Goal: Transaction & Acquisition: Book appointment/travel/reservation

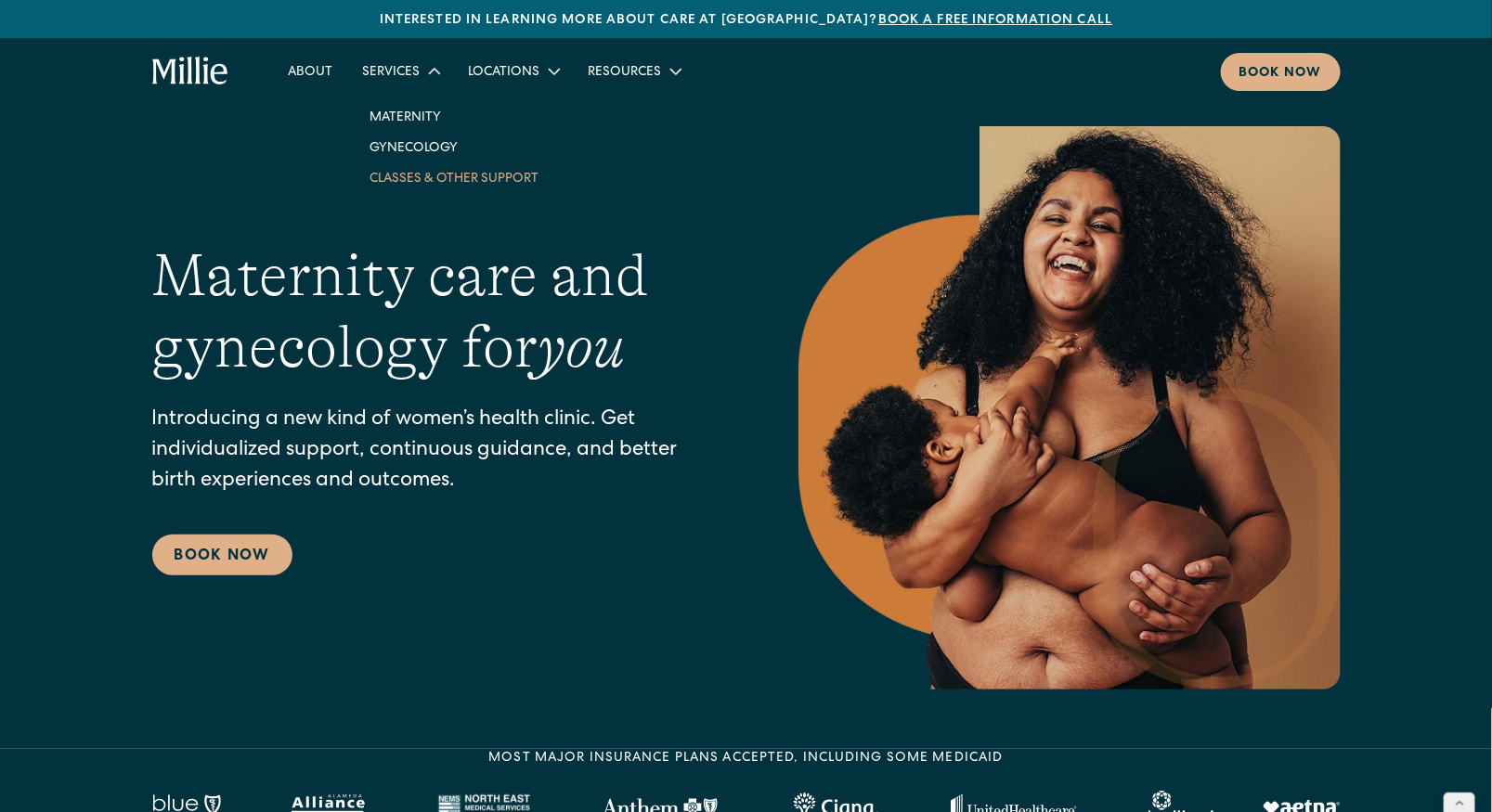
click at [450, 182] on link "Classes & Other Support" at bounding box center [454, 177] width 198 height 31
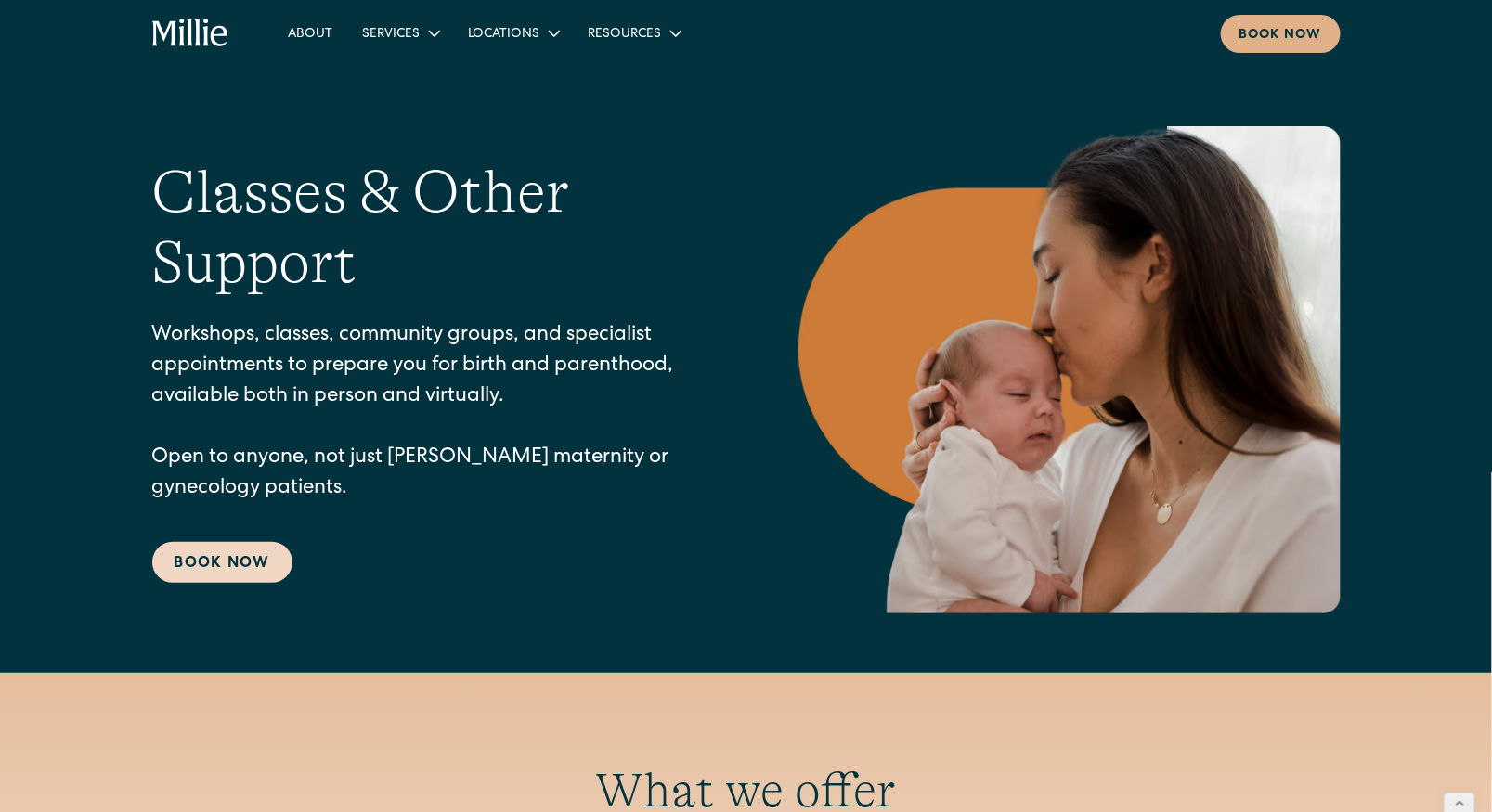
click at [222, 572] on link "Book Now" at bounding box center [222, 562] width 140 height 41
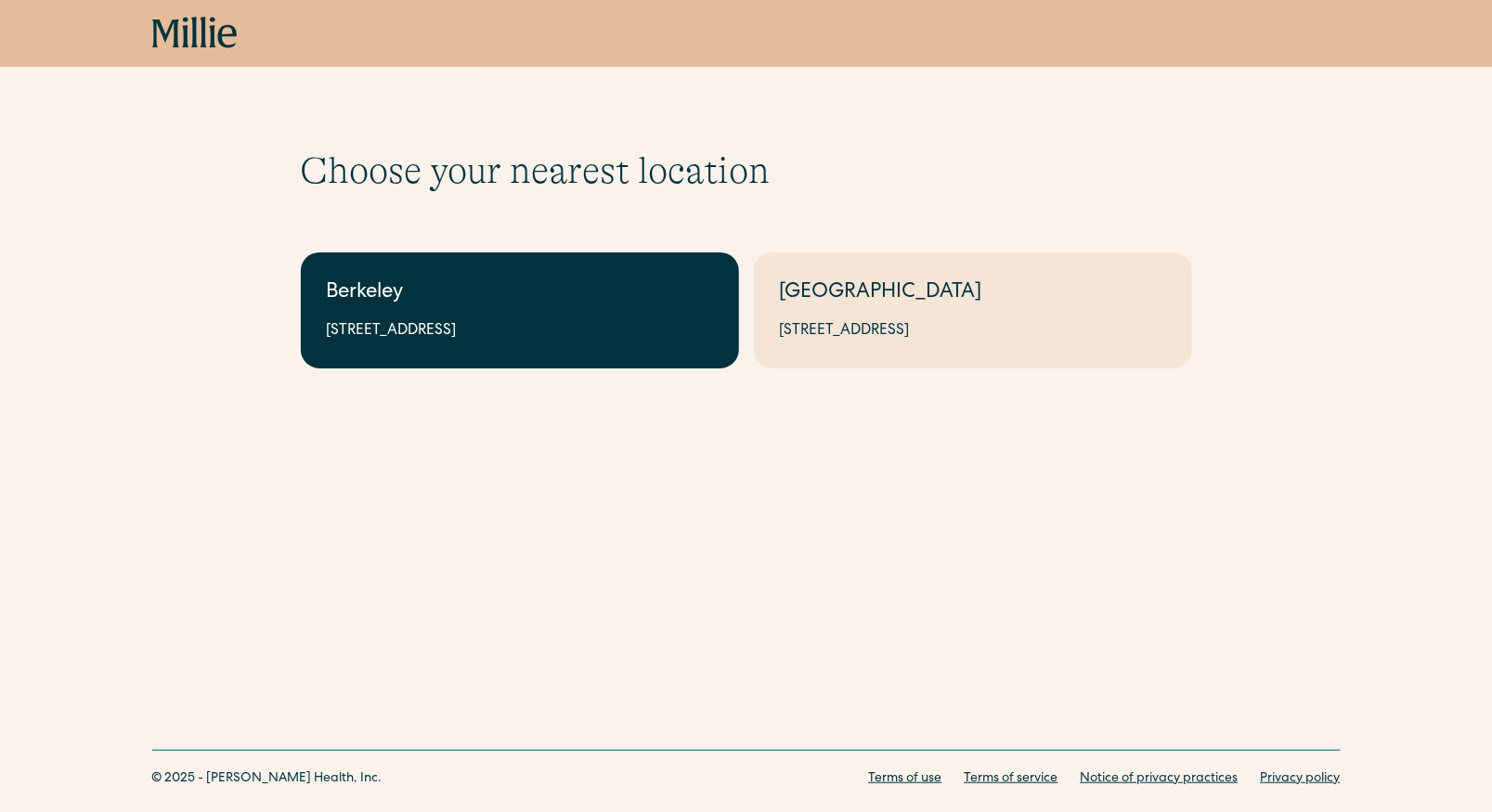
click at [619, 305] on div "Berkeley" at bounding box center [520, 293] width 386 height 31
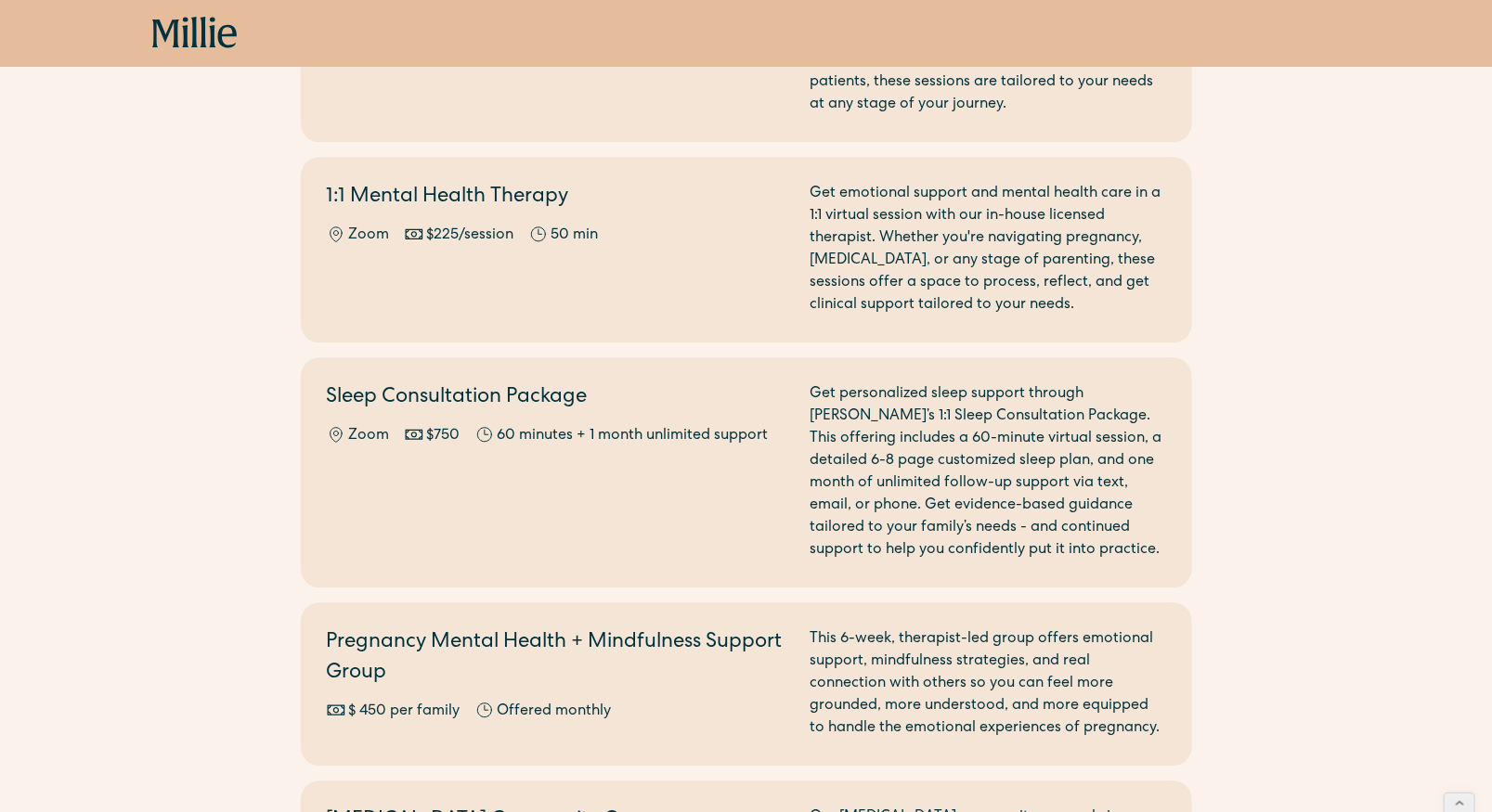
scroll to position [2223, 0]
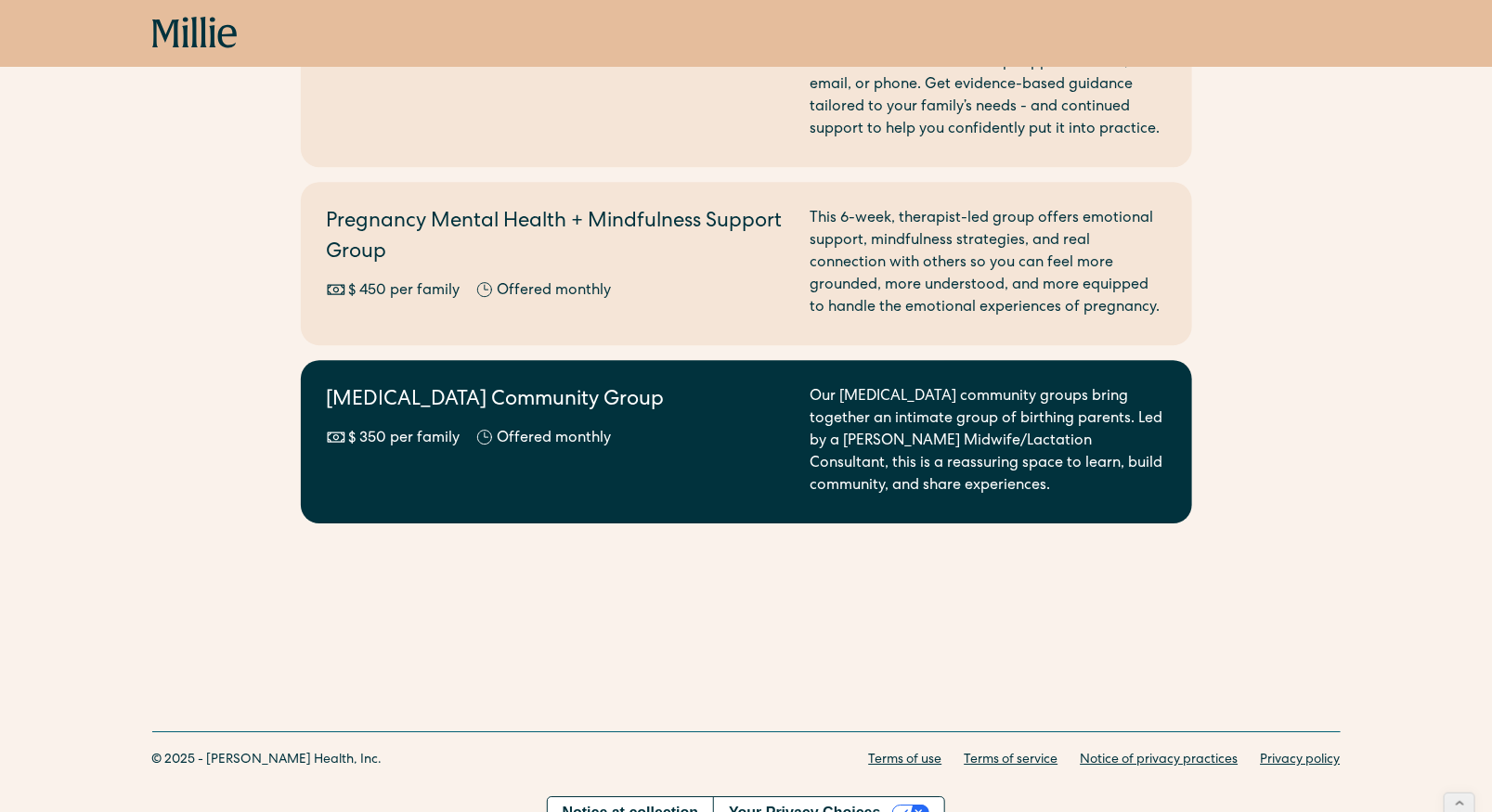
click at [613, 393] on div "[MEDICAL_DATA] Community Group $ 350 per family Offered monthly" at bounding box center [557, 442] width 461 height 111
